Goal: Task Accomplishment & Management: Use online tool/utility

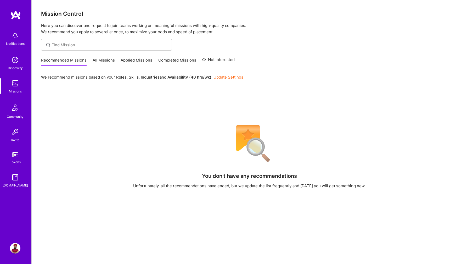
click at [15, 82] on img at bounding box center [15, 83] width 10 height 10
click at [105, 61] on link "All Missions" at bounding box center [104, 61] width 22 height 9
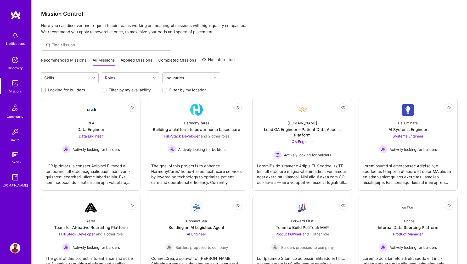
click at [62, 66] on div "Recommended Missions All Missions Applied Missions Completed Missions Not Inter…" at bounding box center [250, 60] width 436 height 12
click at [62, 65] on link "Recommended Missions" at bounding box center [64, 61] width 46 height 9
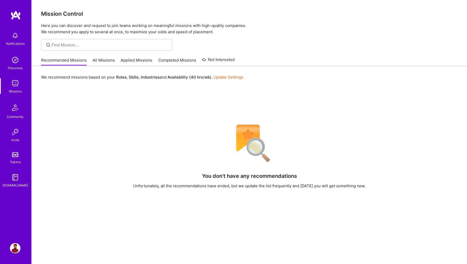
click at [134, 63] on link "Applied Missions" at bounding box center [137, 61] width 32 height 9
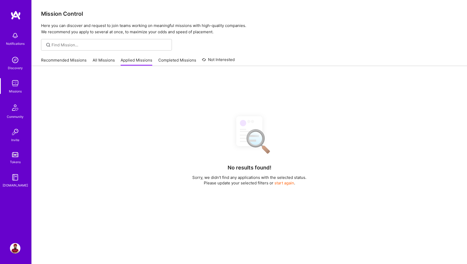
click at [171, 61] on link "Completed Missions" at bounding box center [177, 61] width 38 height 9
click at [82, 62] on link "Recommended Missions" at bounding box center [64, 61] width 46 height 9
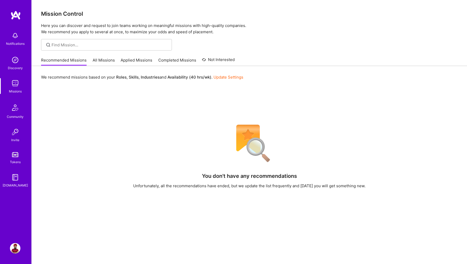
click at [218, 75] on link "Update Settings" at bounding box center [229, 77] width 30 height 5
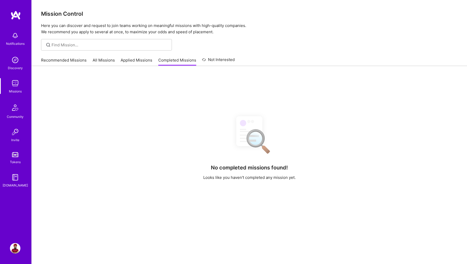
click at [102, 58] on link "All Missions" at bounding box center [104, 61] width 22 height 9
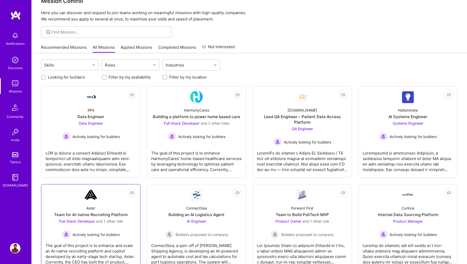
scroll to position [22, 0]
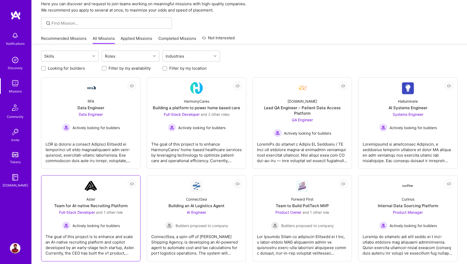
click at [119, 216] on div "Full-Stack Developer and 1 other role Actively looking for builders" at bounding box center [91, 219] width 64 height 20
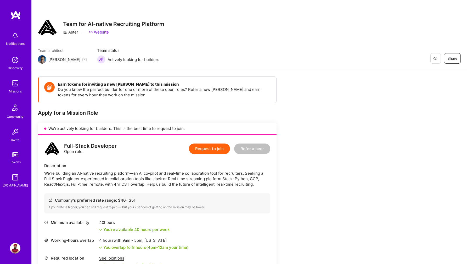
click at [99, 32] on link "Website" at bounding box center [99, 31] width 20 height 5
